Goal: Find specific page/section: Find specific page/section

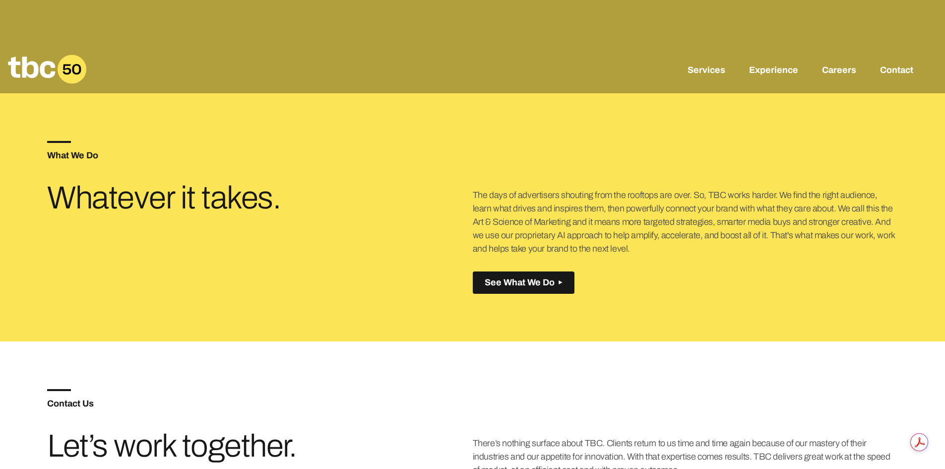
scroll to position [410, 0]
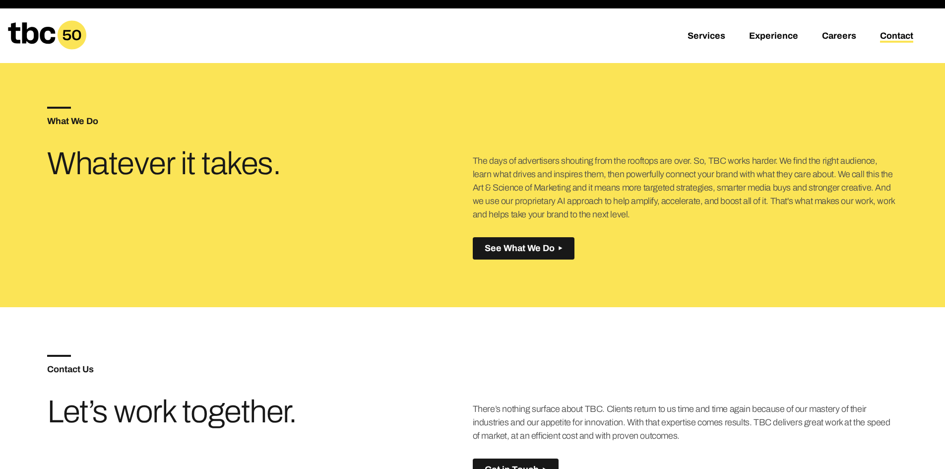
click at [891, 37] on link "Contact" at bounding box center [896, 37] width 33 height 12
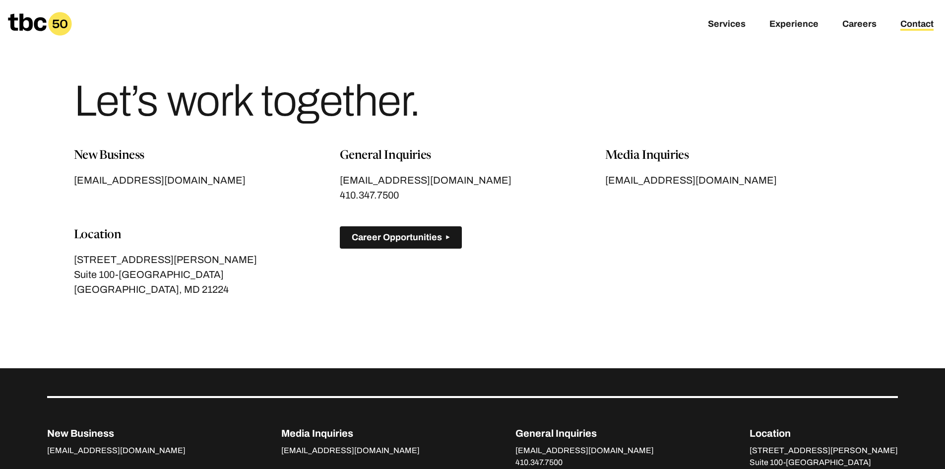
click at [416, 232] on span "Career Opportunities" at bounding box center [397, 237] width 90 height 10
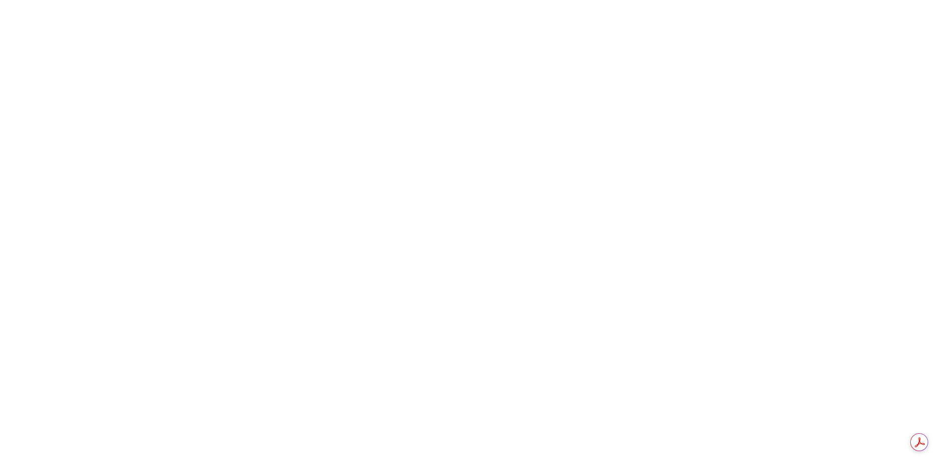
scroll to position [34, 0]
